Goal: Task Accomplishment & Management: Manage account settings

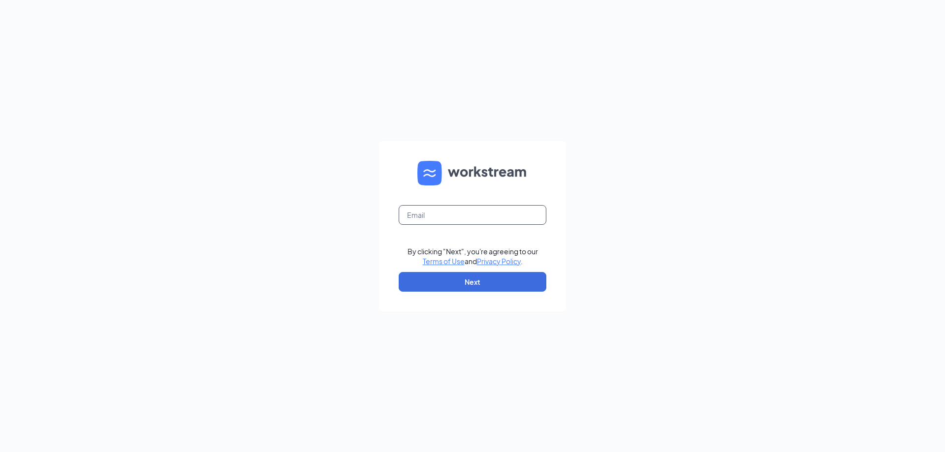
click at [449, 213] on input "text" at bounding box center [473, 215] width 148 height 20
type input "freddysrogers@3pointe.com"
click at [464, 284] on button "Next" at bounding box center [473, 282] width 148 height 20
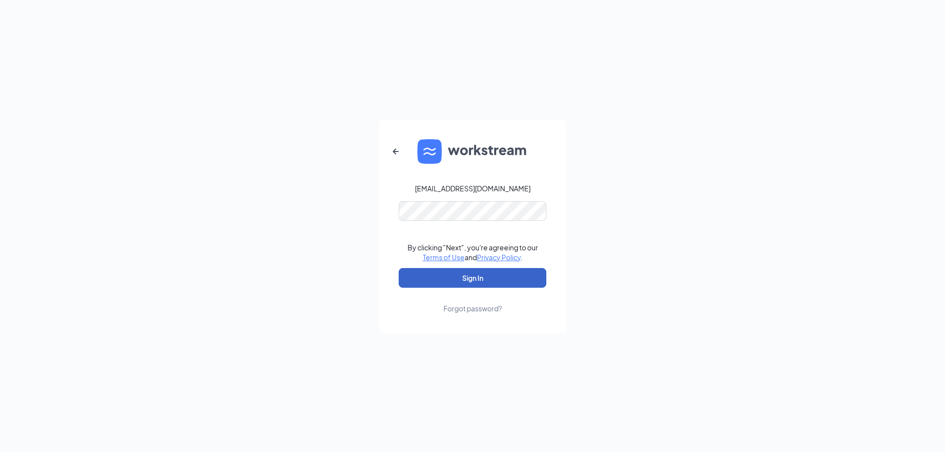
click at [449, 278] on button "Sign In" at bounding box center [473, 278] width 148 height 20
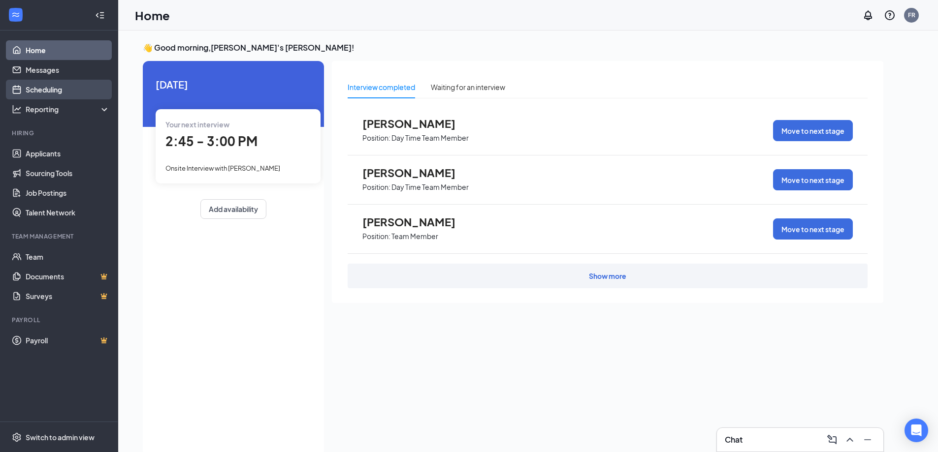
click at [45, 88] on link "Scheduling" at bounding box center [68, 90] width 84 height 20
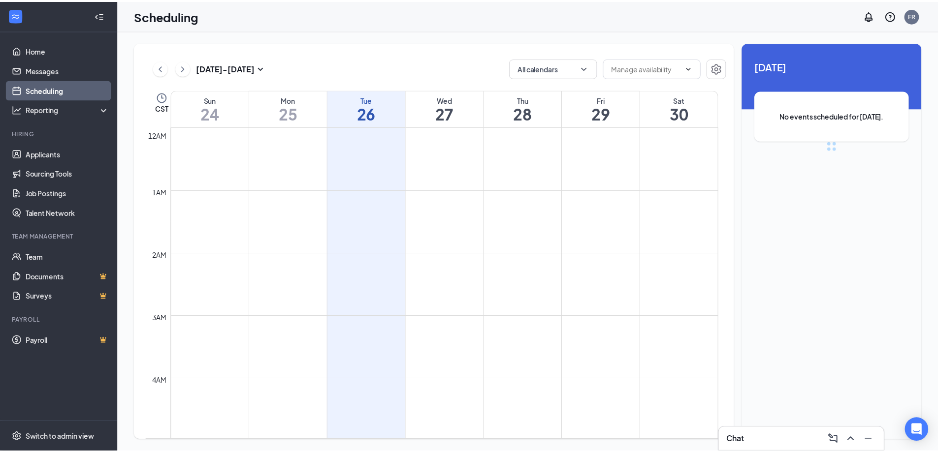
scroll to position [484, 0]
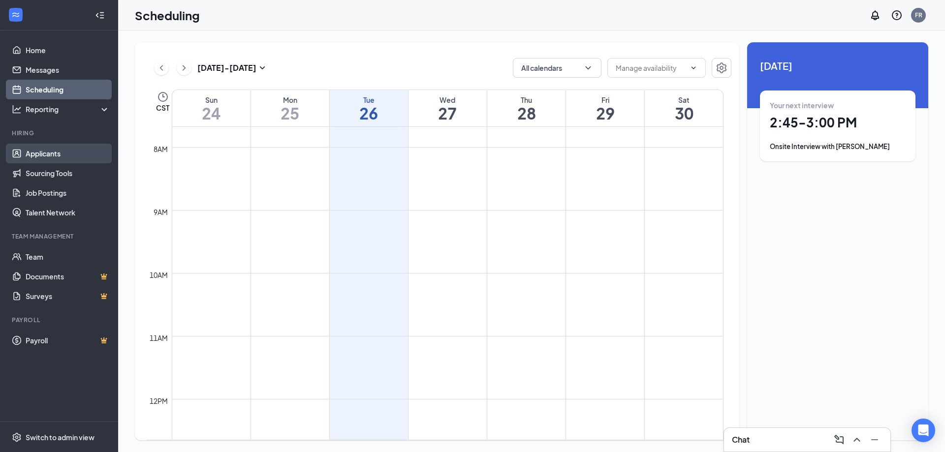
click at [55, 155] on link "Applicants" at bounding box center [68, 154] width 84 height 20
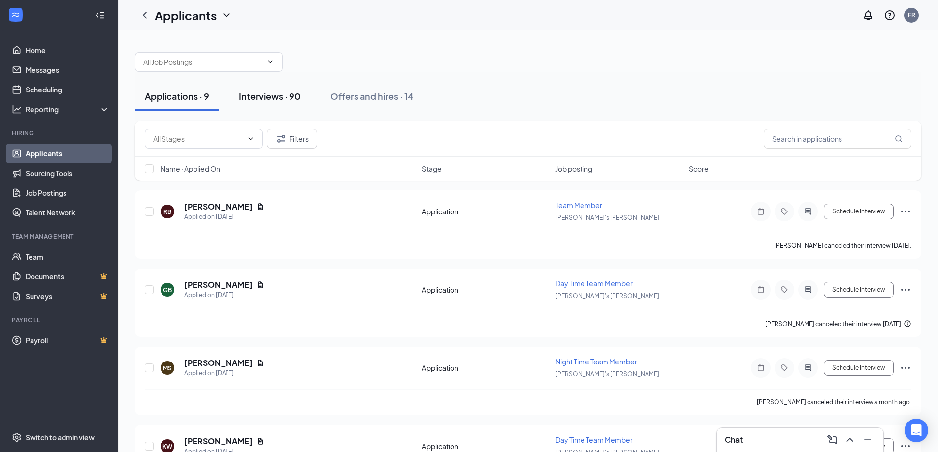
click at [263, 96] on div "Interviews · 90" at bounding box center [270, 96] width 62 height 12
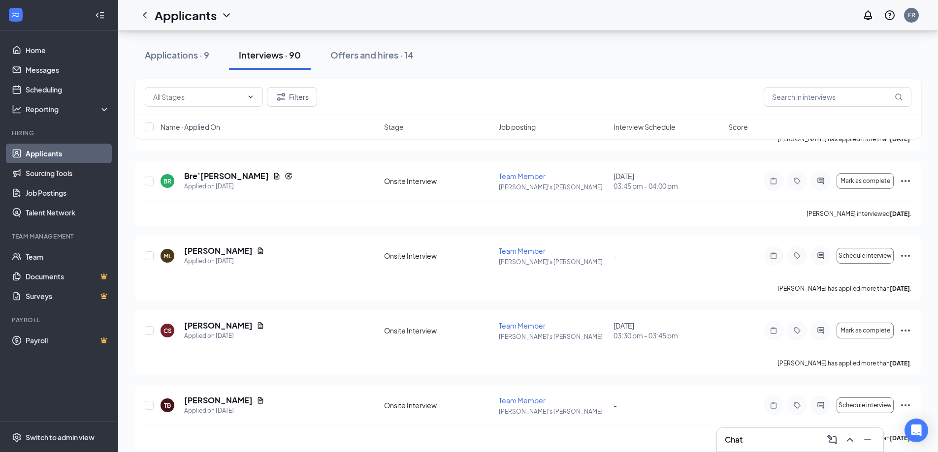
scroll to position [1149, 0]
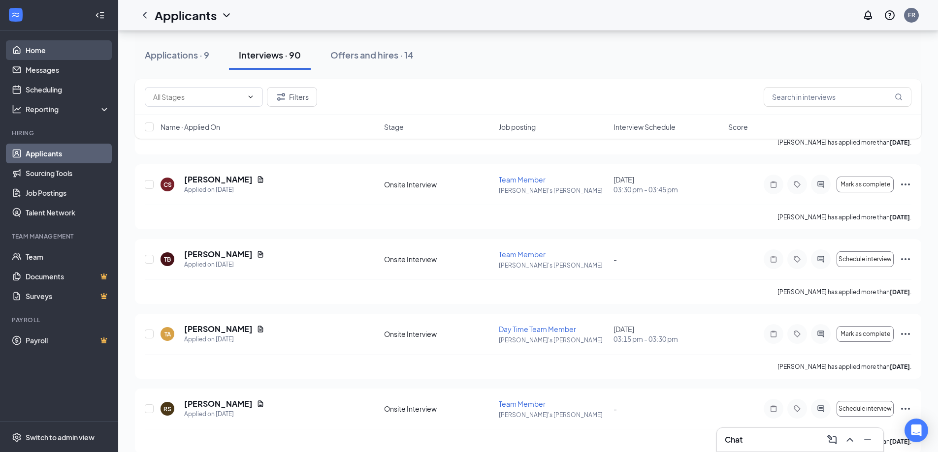
click at [65, 51] on link "Home" at bounding box center [68, 50] width 84 height 20
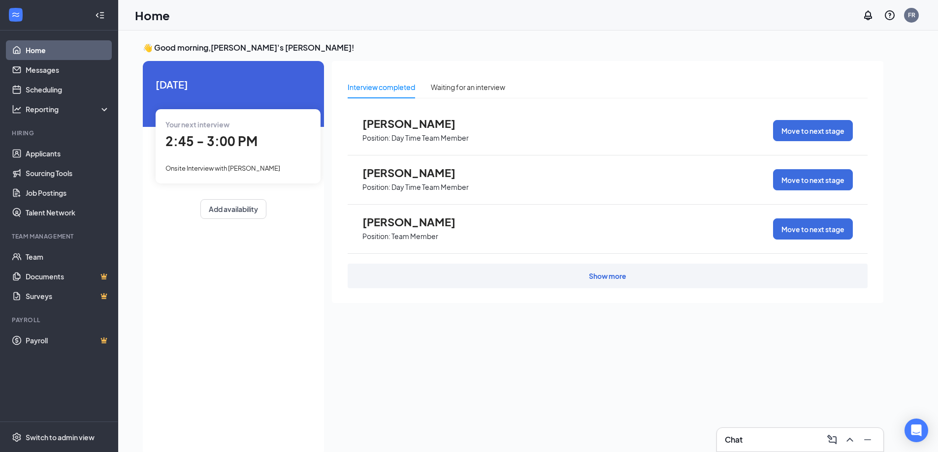
click at [211, 165] on span "Onsite Interview with [PERSON_NAME]" at bounding box center [222, 168] width 115 height 8
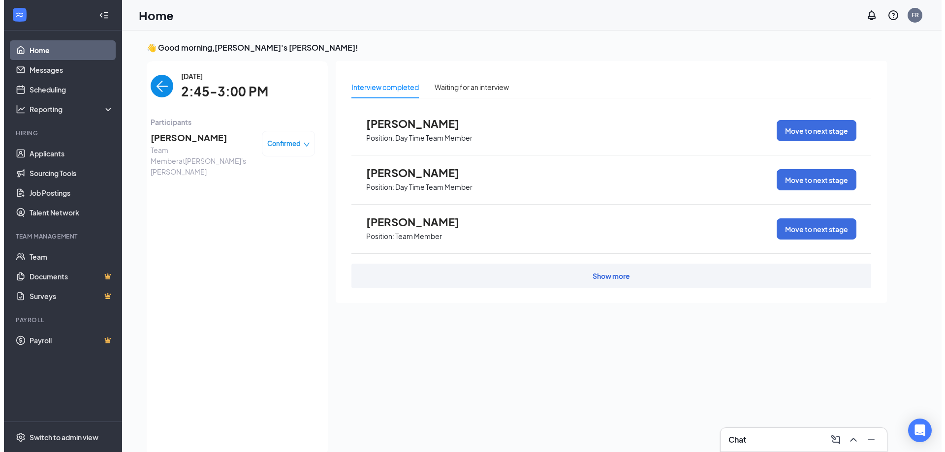
scroll to position [4, 0]
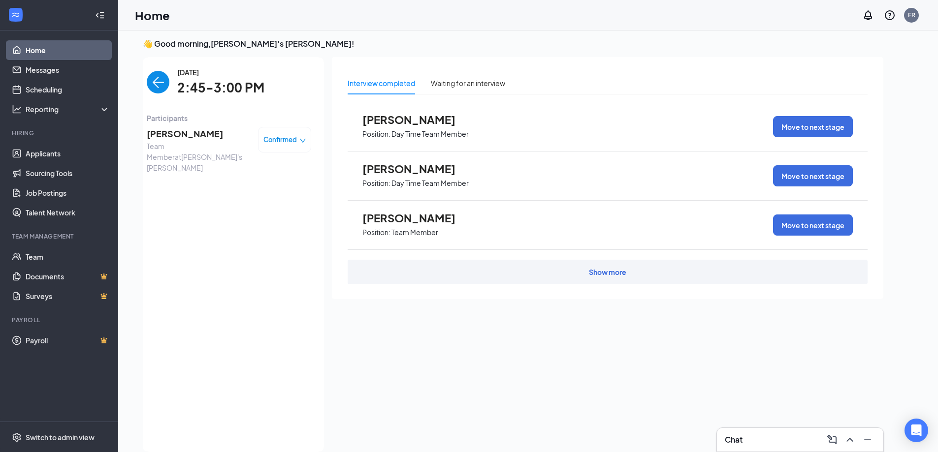
click at [195, 141] on span "Team Member at [PERSON_NAME]'s [PERSON_NAME]" at bounding box center [198, 157] width 103 height 32
click at [171, 129] on span "[PERSON_NAME]" at bounding box center [198, 134] width 103 height 14
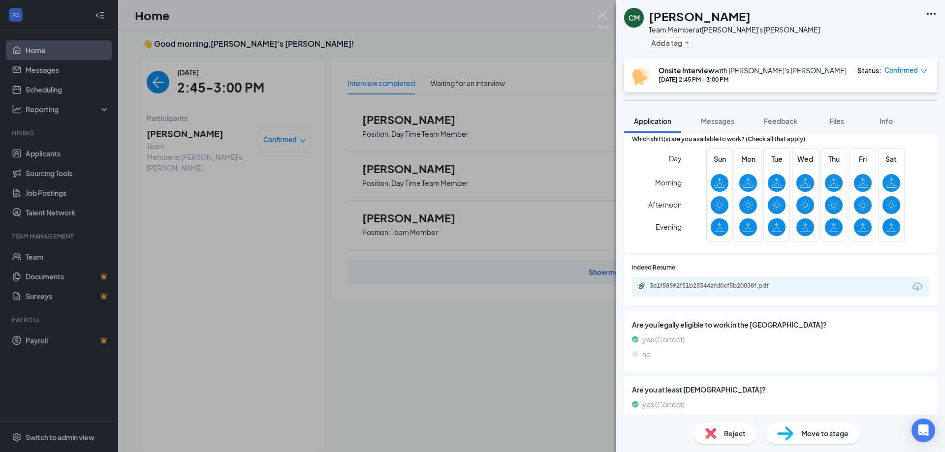
scroll to position [175, 0]
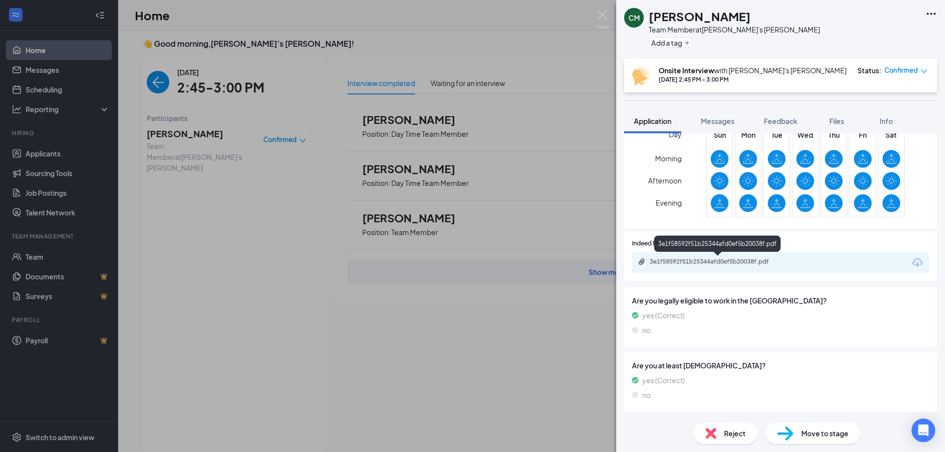
click at [709, 264] on div "3e1f58592f51b25344afd0ef5b20038f.pdf" at bounding box center [719, 262] width 138 height 8
